Goal: Task Accomplishment & Management: Use online tool/utility

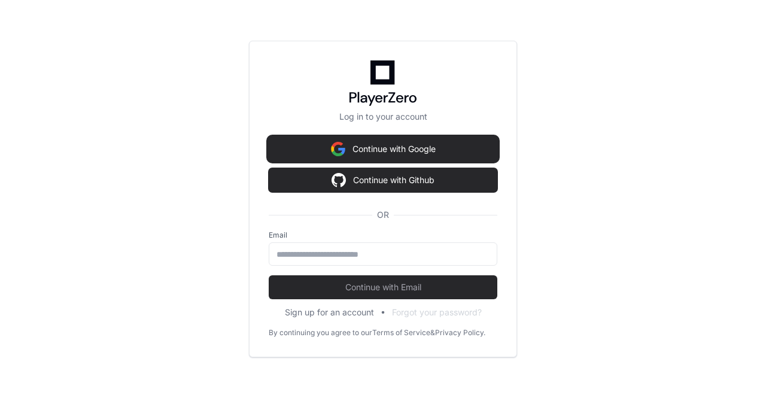
click at [418, 149] on button "Continue with Google" at bounding box center [383, 149] width 229 height 24
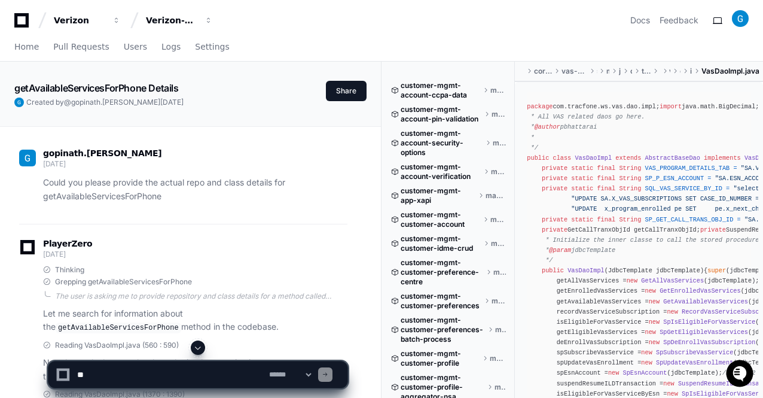
click at [199, 350] on span at bounding box center [198, 348] width 10 height 10
